Goal: Task Accomplishment & Management: Use online tool/utility

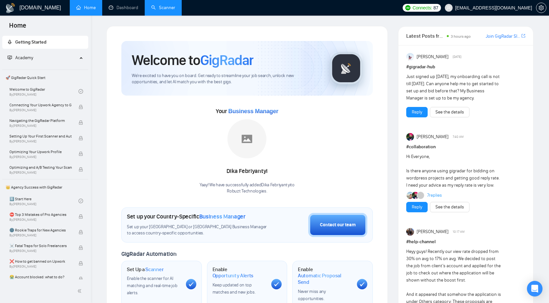
click at [168, 10] on link "Scanner" at bounding box center [163, 8] width 24 height 6
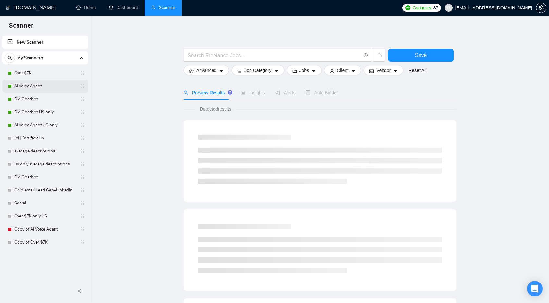
click at [29, 86] on link "AI Voice Agent" at bounding box center [45, 86] width 62 height 13
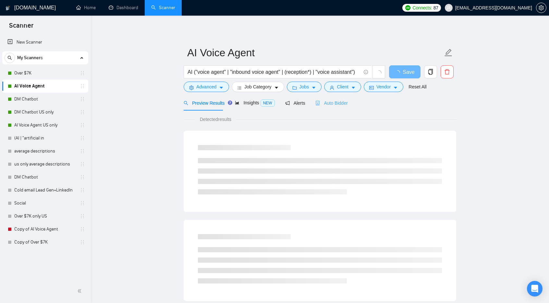
click at [320, 107] on div "Auto Bidder" at bounding box center [332, 102] width 32 height 15
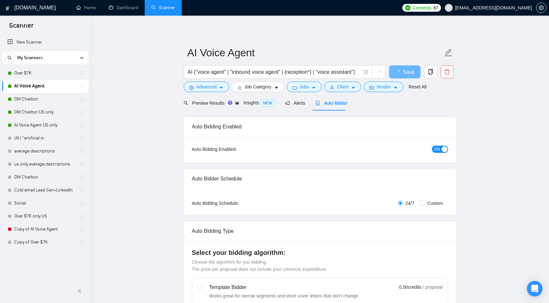
checkbox input "true"
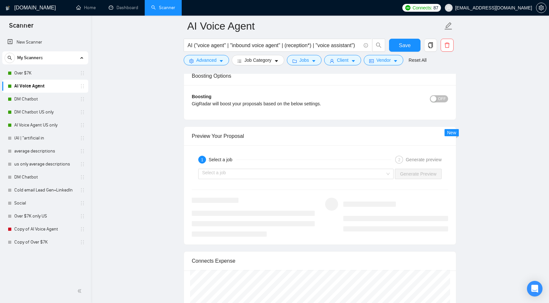
scroll to position [1165, 0]
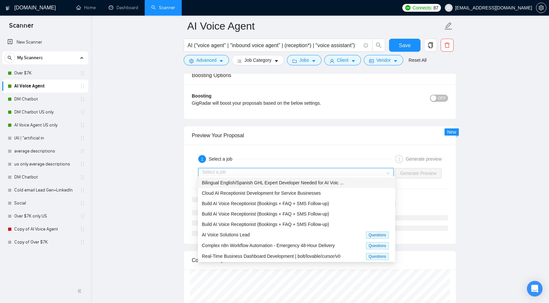
click at [355, 169] on input "search" at bounding box center [293, 173] width 183 height 10
click at [352, 191] on div "Cloud AI Receptionist Development for Service Businesses" at bounding box center [297, 192] width 190 height 7
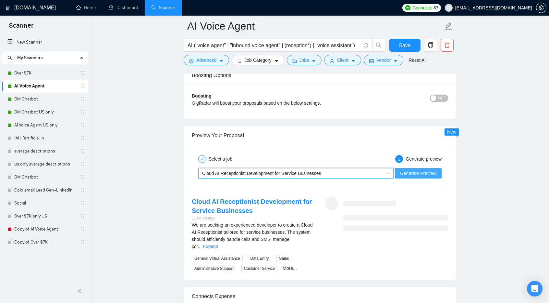
click at [416, 169] on span "Generate Preview" at bounding box center [418, 172] width 36 height 7
